Goal: Task Accomplishment & Management: Manage account settings

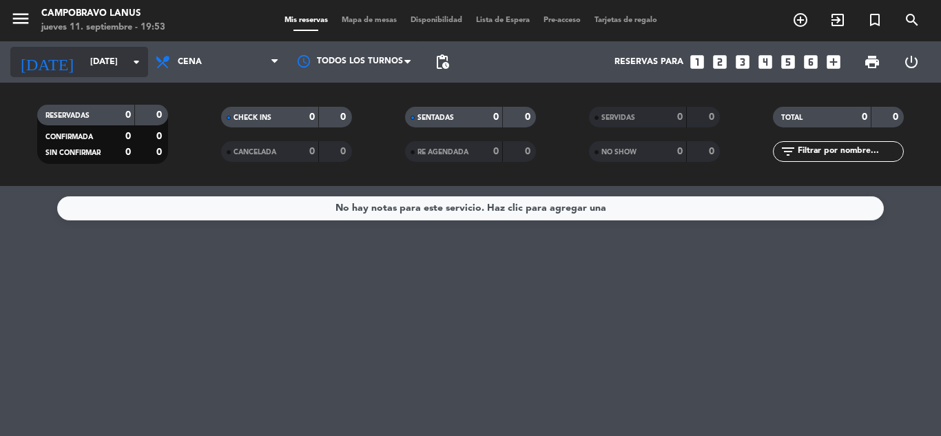
click at [110, 63] on input "[DATE]" at bounding box center [141, 61] width 116 height 23
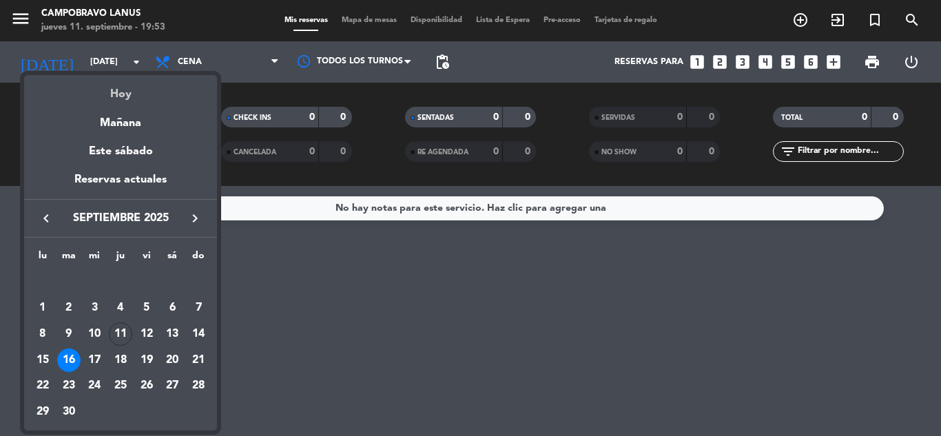
click at [134, 95] on div "Hoy" at bounding box center [120, 89] width 193 height 28
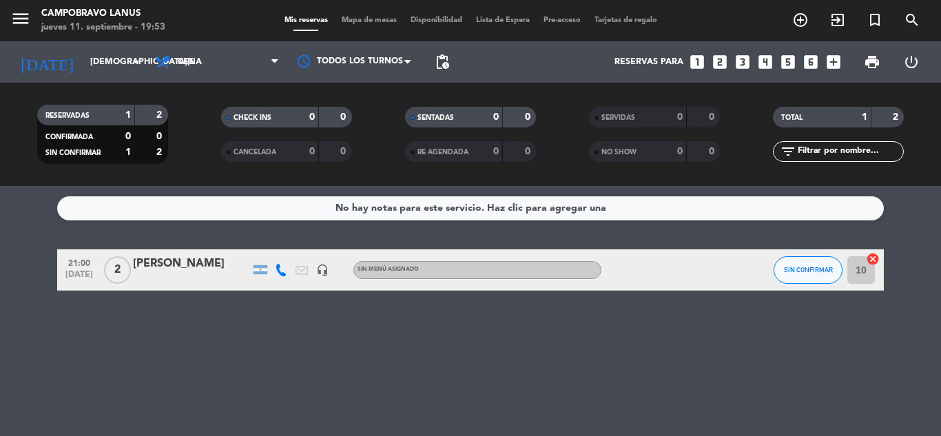
click at [209, 267] on div "[PERSON_NAME]" at bounding box center [191, 264] width 117 height 18
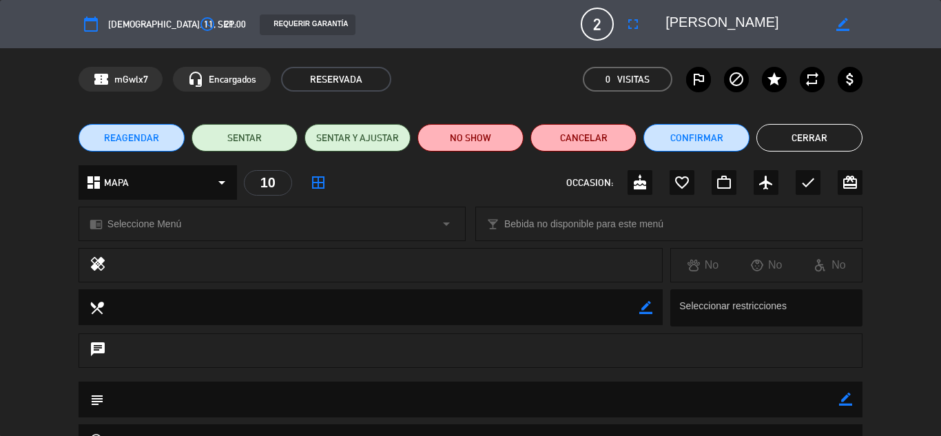
click at [792, 136] on button "Cerrar" at bounding box center [809, 138] width 106 height 28
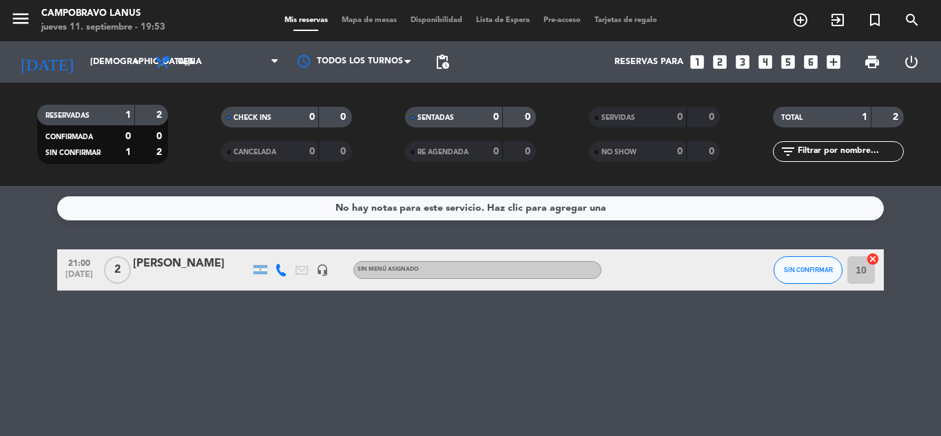
click at [876, 63] on span "print" at bounding box center [872, 62] width 17 height 17
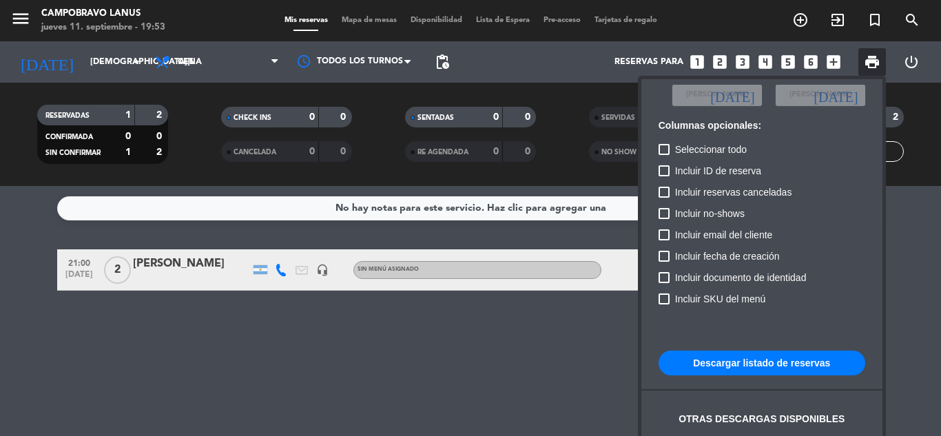
scroll to position [84, 0]
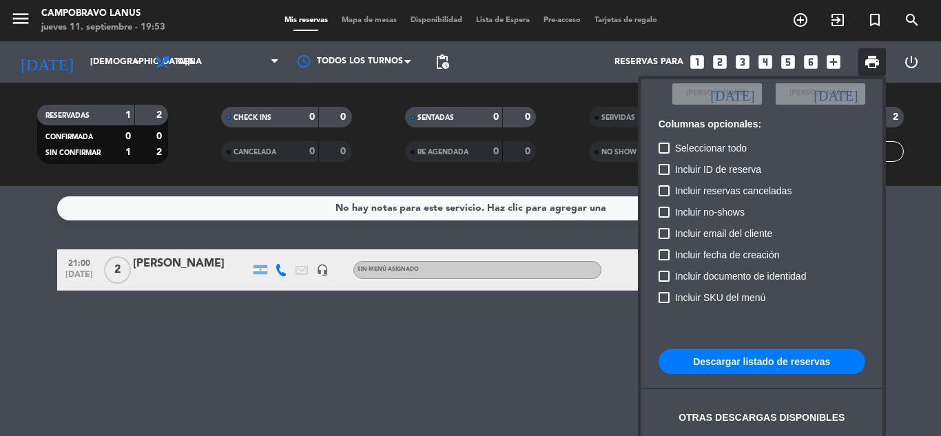
click at [837, 357] on button "Descargar listado de reservas" at bounding box center [762, 361] width 207 height 25
click at [579, 45] on div at bounding box center [470, 218] width 941 height 436
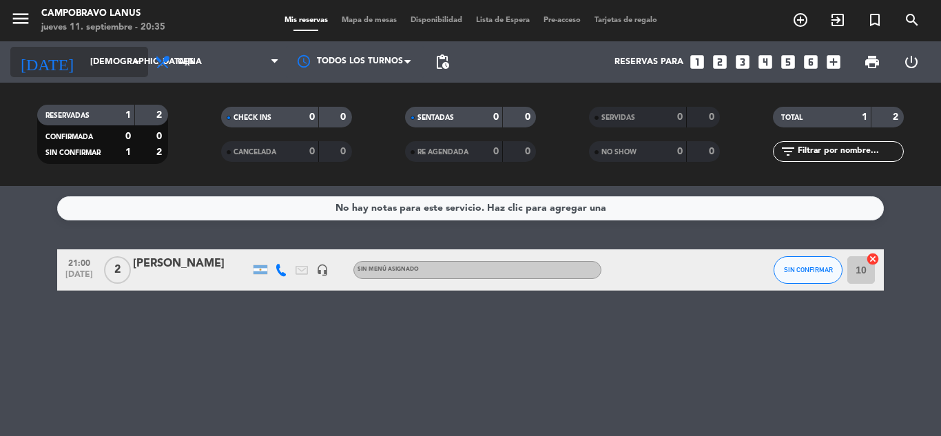
click at [112, 49] on div "[DATE] [DATE] arrow_drop_down" at bounding box center [79, 62] width 138 height 30
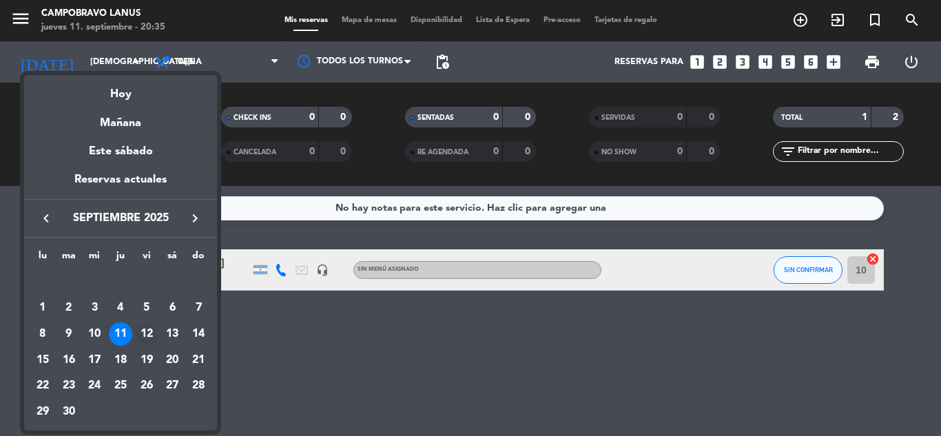
click at [154, 331] on div "12" at bounding box center [146, 333] width 23 height 23
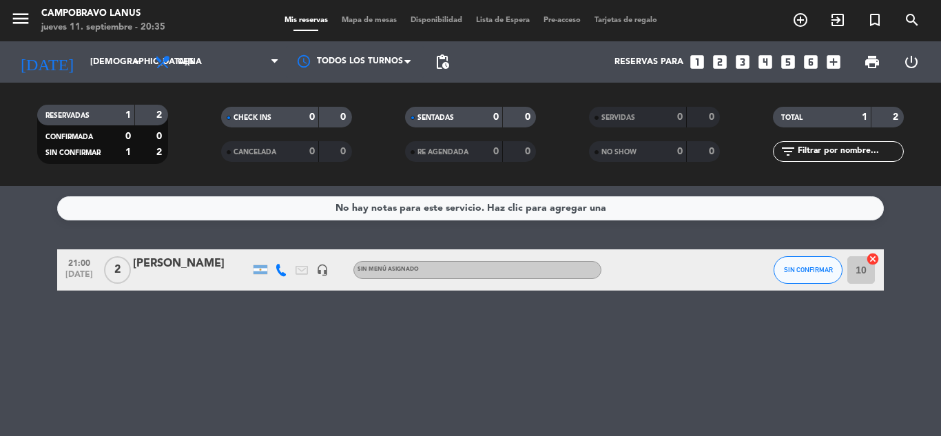
type input "[DATE]"
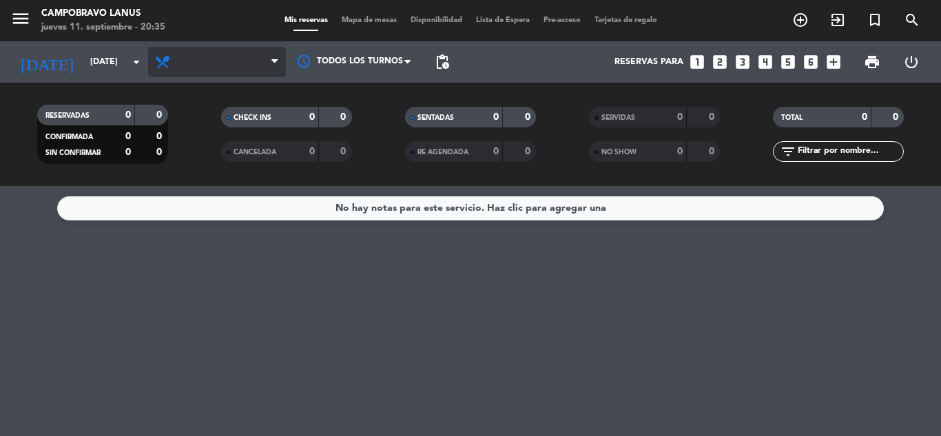
click at [185, 65] on span "Cena" at bounding box center [190, 62] width 24 height 10
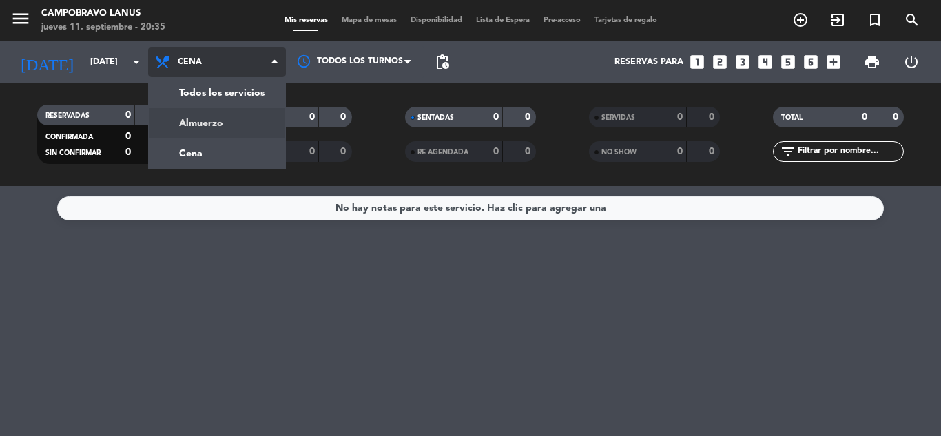
click at [198, 131] on div "menu CAMPOBRAVO [PERSON_NAME] [DATE] 11. septiembre - 20:35 Mis reservas Mapa d…" at bounding box center [470, 93] width 941 height 186
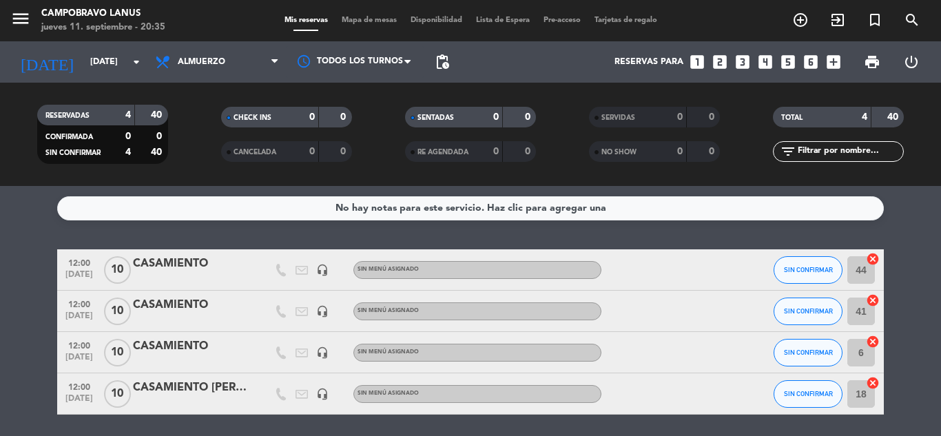
click at [225, 393] on div "CASAMIENTO [PERSON_NAME] Y [PERSON_NAME]" at bounding box center [191, 388] width 117 height 18
